Goal: Information Seeking & Learning: Check status

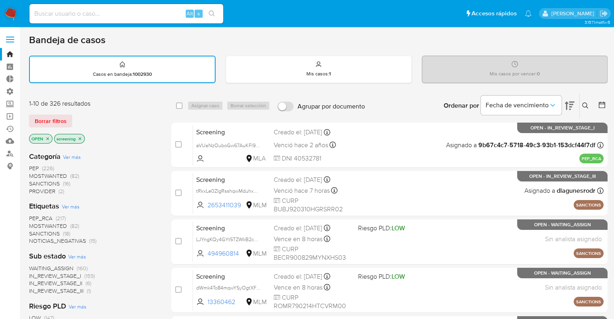
click at [75, 115] on div "Borrar filtros" at bounding box center [93, 121] width 129 height 13
click at [77, 115] on div "Borrar filtros" at bounding box center [93, 121] width 129 height 13
click at [73, 115] on div "Borrar filtros" at bounding box center [93, 121] width 129 height 13
click at [76, 116] on div "Borrar filtros" at bounding box center [93, 121] width 129 height 13
click at [25, 230] on main "3.157.1-hotfix-5" at bounding box center [307, 319] width 614 height 638
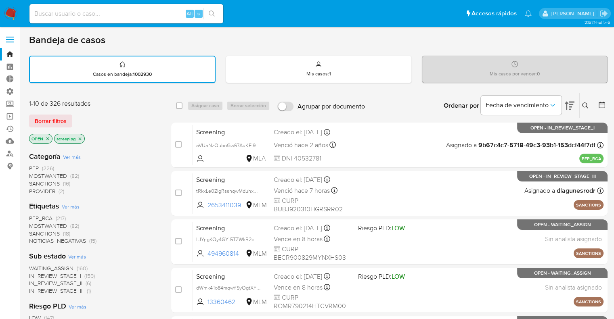
click at [522, 42] on div "Bandeja de casos" at bounding box center [318, 40] width 579 height 12
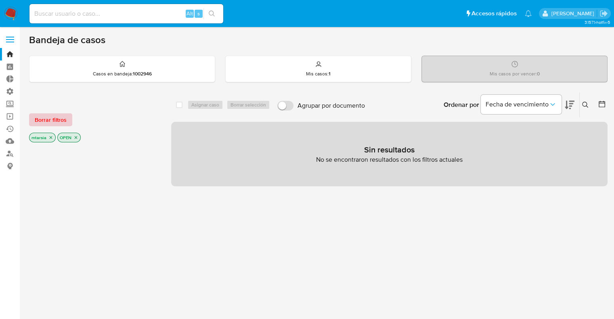
click at [65, 119] on span "Borrar filtros" at bounding box center [51, 119] width 32 height 11
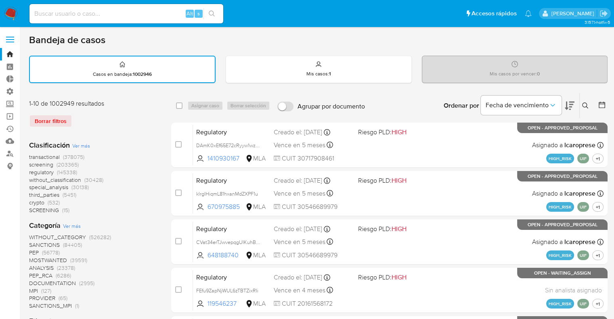
click at [31, 162] on span "screening" at bounding box center [41, 165] width 24 height 8
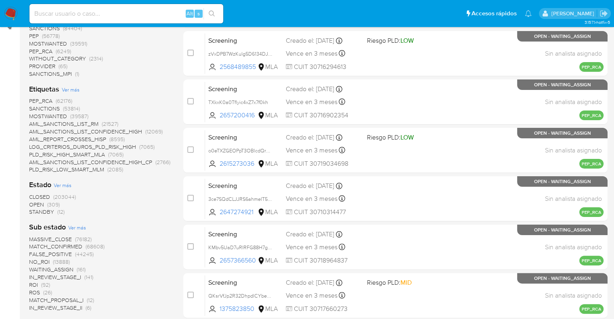
scroll to position [141, 0]
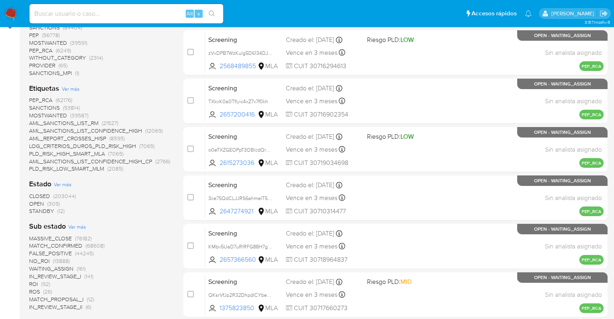
click at [34, 114] on span "MOSTWANTED" at bounding box center [48, 115] width 38 height 8
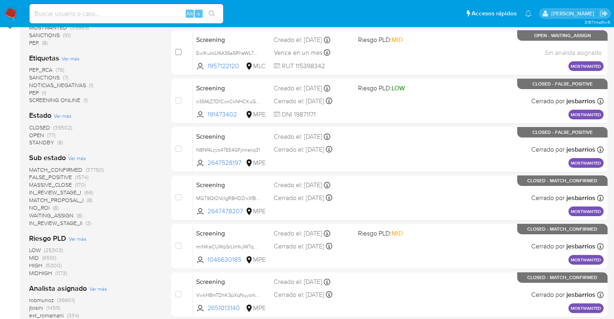
click at [34, 131] on span "OPEN" at bounding box center [36, 135] width 15 height 8
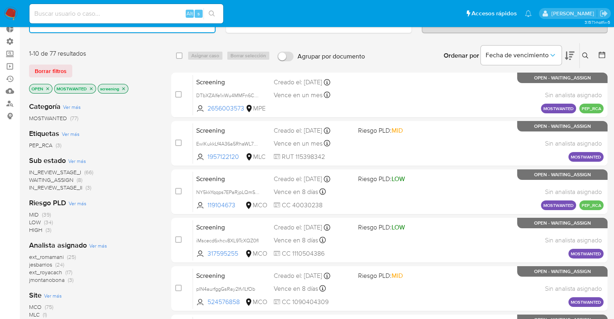
scroll to position [44, 0]
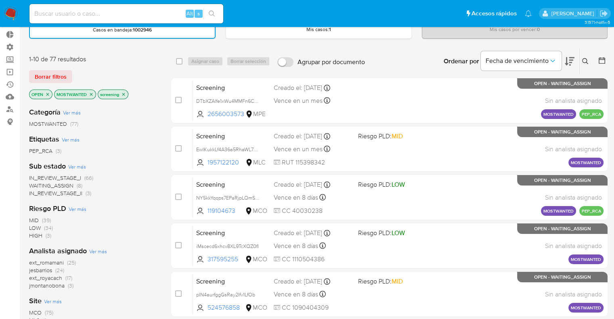
click at [564, 58] on div "Fecha de vencimiento" at bounding box center [528, 61] width 94 height 25
click at [567, 57] on icon at bounding box center [570, 61] width 10 height 8
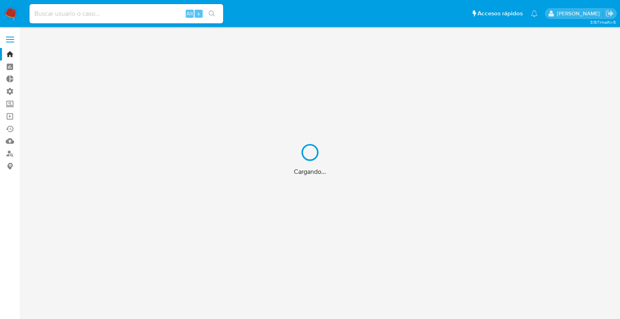
click at [6, 105] on div "Cargando..." at bounding box center [310, 159] width 620 height 319
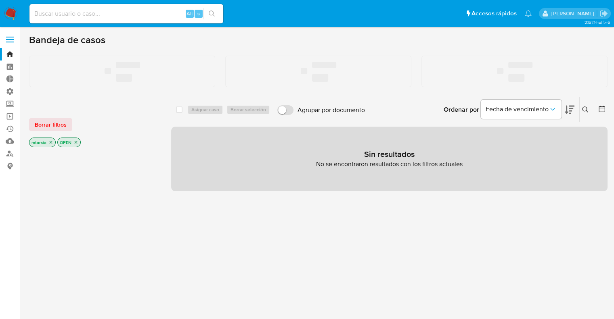
click at [6, 105] on label "Screening" at bounding box center [48, 104] width 96 height 13
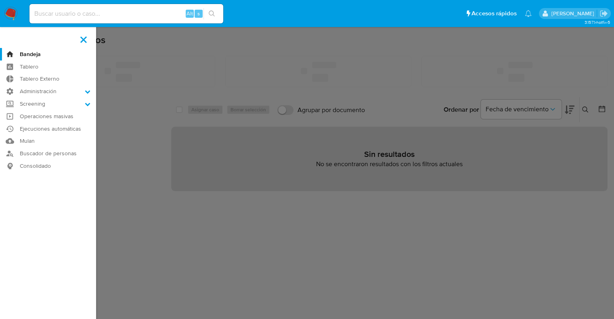
click at [0, 0] on input "Screening" at bounding box center [0, 0] width 0 height 0
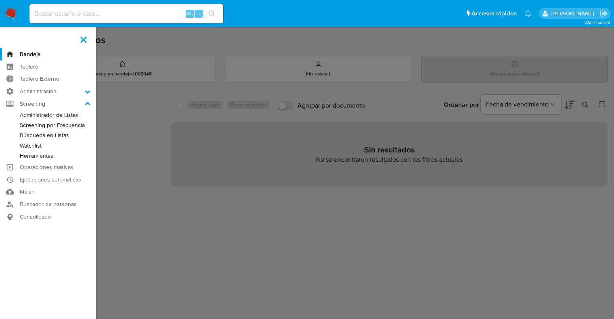
click at [21, 117] on link "Administrador de Listas" at bounding box center [48, 115] width 96 height 10
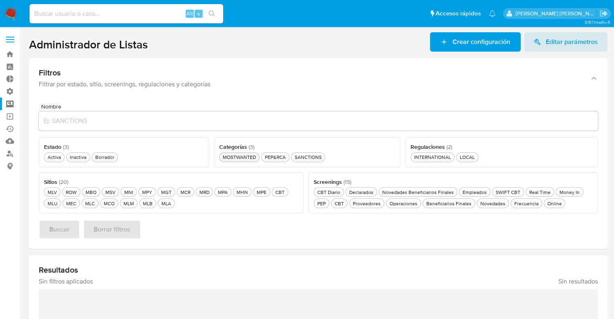
click at [220, 157] on button "MOSTWANTED MOSTWANTED" at bounding box center [239, 158] width 40 height 10
click at [107, 201] on div "MCO MCO" at bounding box center [109, 203] width 14 height 7
click at [58, 159] on div "Activa Activa" at bounding box center [54, 157] width 17 height 7
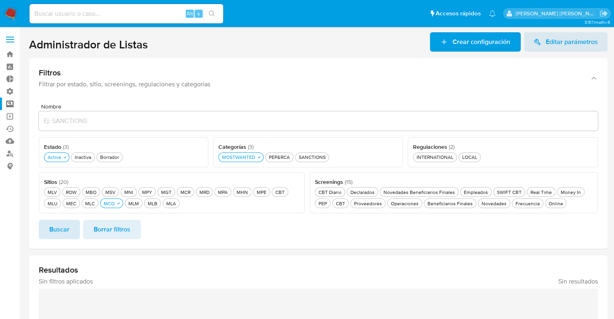
click at [72, 223] on button "Buscar" at bounding box center [59, 229] width 41 height 19
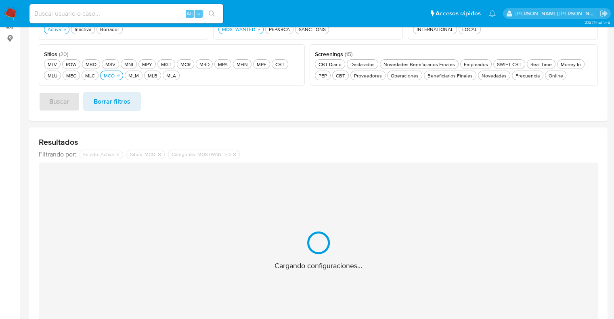
scroll to position [161, 0]
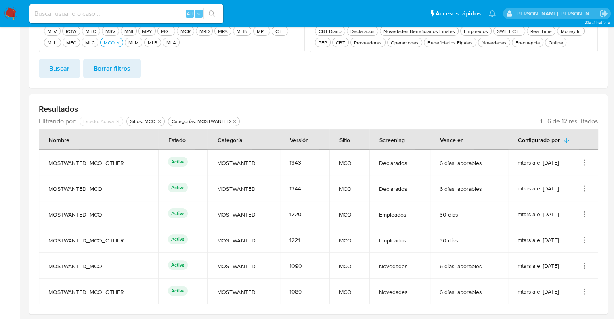
click at [585, 268] on icon "Acciones" at bounding box center [585, 268] width 1 height 1
click at [562, 210] on button "Ver detalles" at bounding box center [552, 204] width 73 height 21
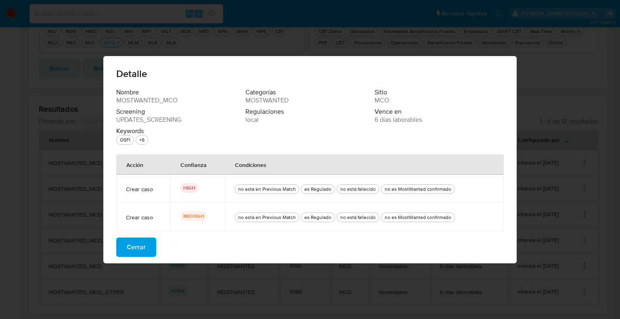
click at [150, 245] on button "Cerrar" at bounding box center [136, 247] width 40 height 19
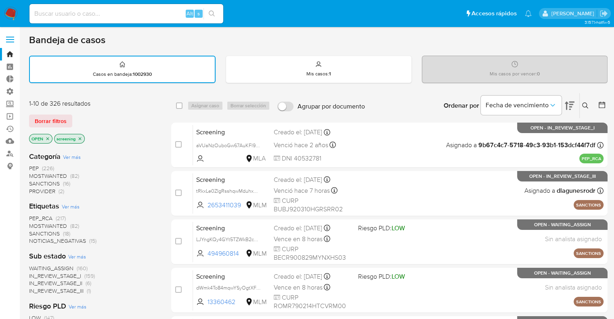
click at [36, 224] on span "MOSTWANTED" at bounding box center [48, 226] width 38 height 8
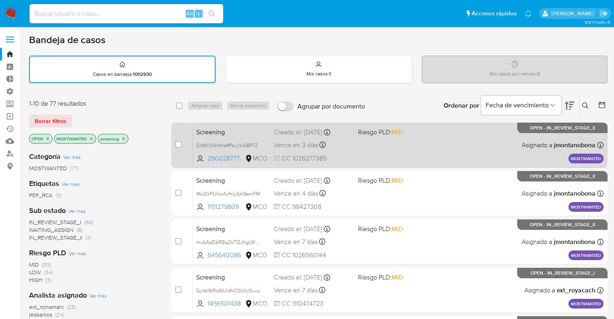
click at [240, 131] on span "Screening" at bounding box center [231, 131] width 71 height 10
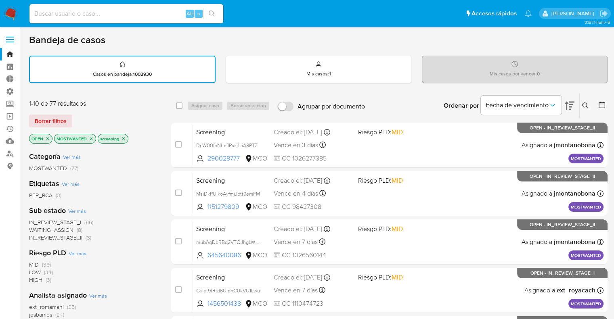
click at [22, 196] on main "3.157.1-hotfix-5" at bounding box center [307, 319] width 614 height 638
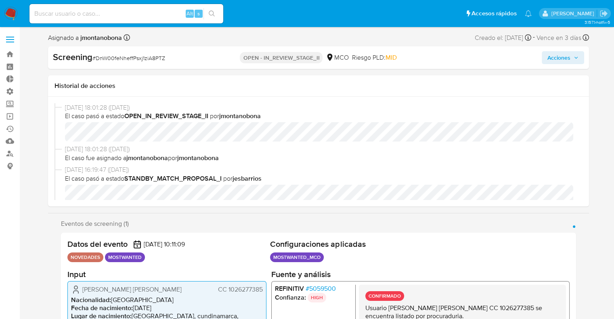
select select "10"
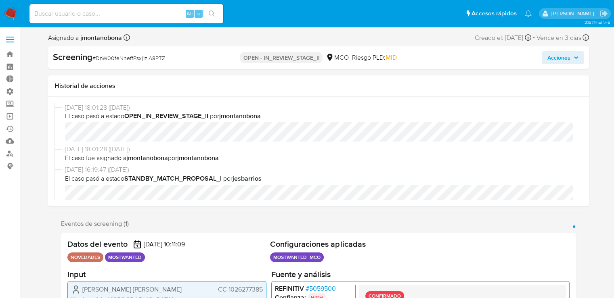
click at [334, 290] on span "# 5059500" at bounding box center [320, 289] width 30 height 8
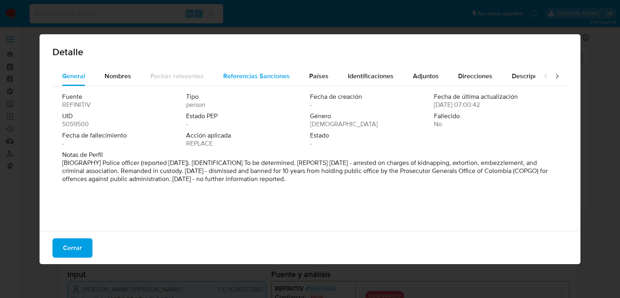
click at [286, 76] on span "Referencias Sanciones" at bounding box center [256, 75] width 67 height 9
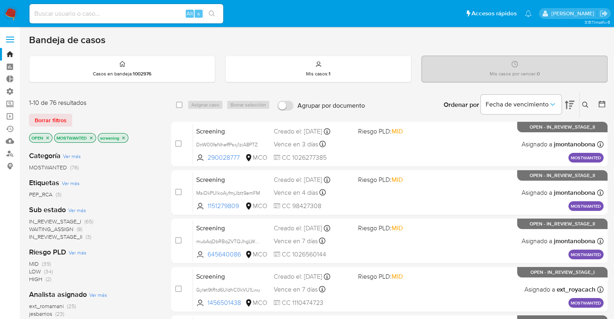
click at [89, 139] on icon "close-filter" at bounding box center [91, 138] width 5 height 5
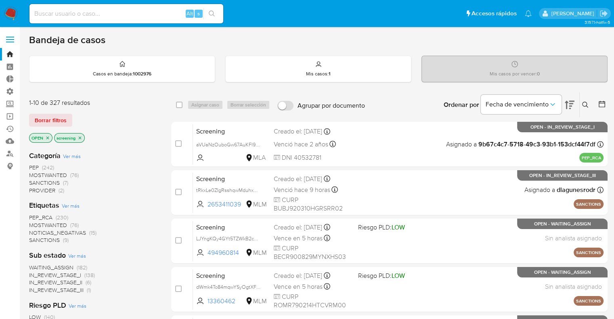
click at [73, 114] on div "Borrar filtros" at bounding box center [93, 120] width 129 height 13
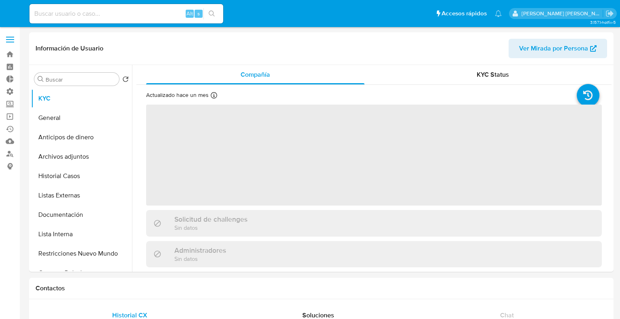
select select "10"
